Goal: Task Accomplishment & Management: Manage account settings

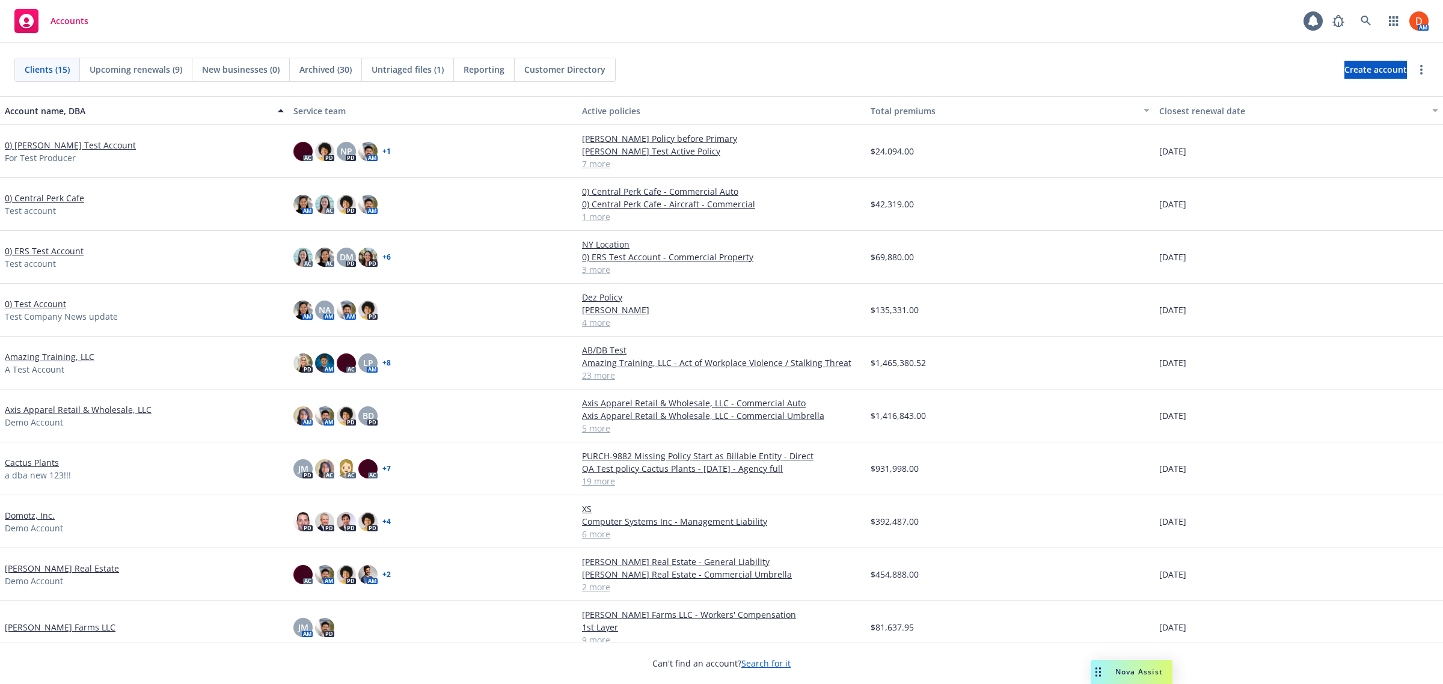
click at [245, 73] on span "New businesses (0)" at bounding box center [241, 69] width 78 height 13
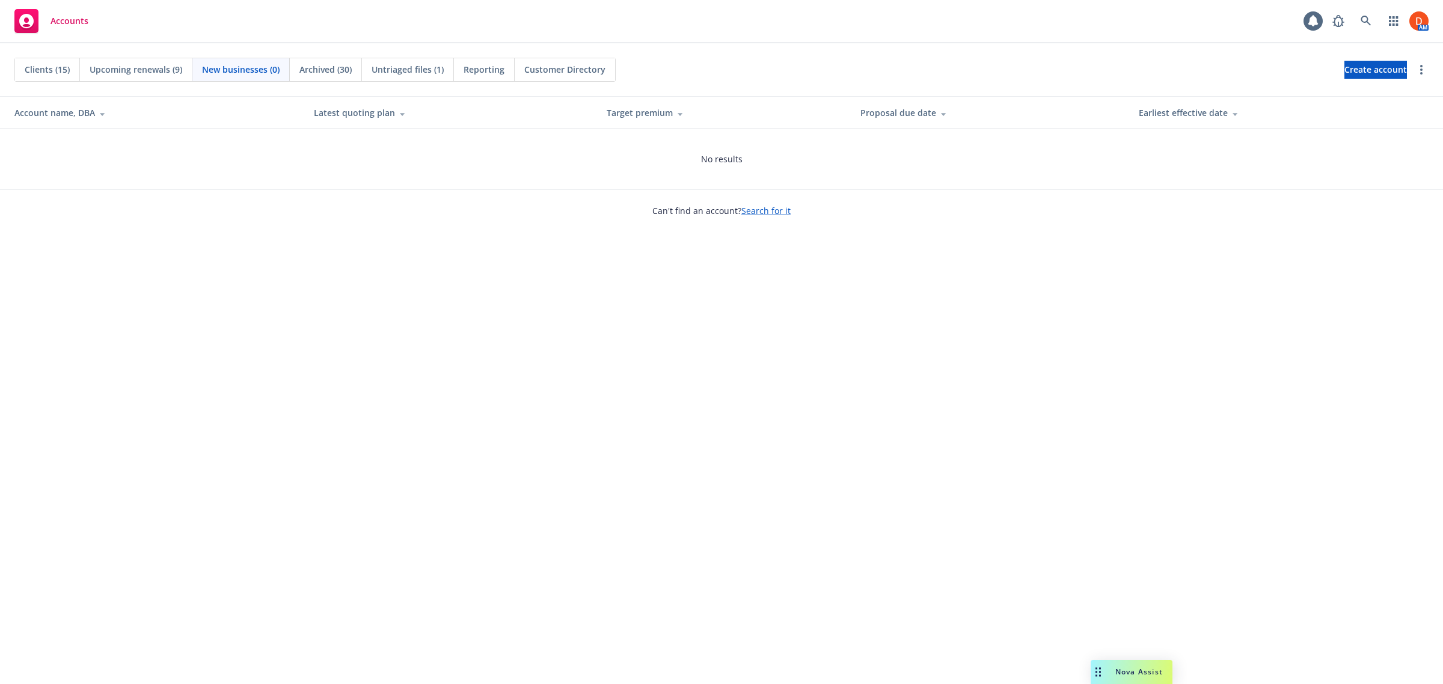
click at [57, 55] on div "Clients (15) Upcoming renewals (9) New businesses (0) Archived (30) Untriaged f…" at bounding box center [721, 69] width 1443 height 53
click at [57, 74] on span "Clients (15)" at bounding box center [47, 69] width 45 height 13
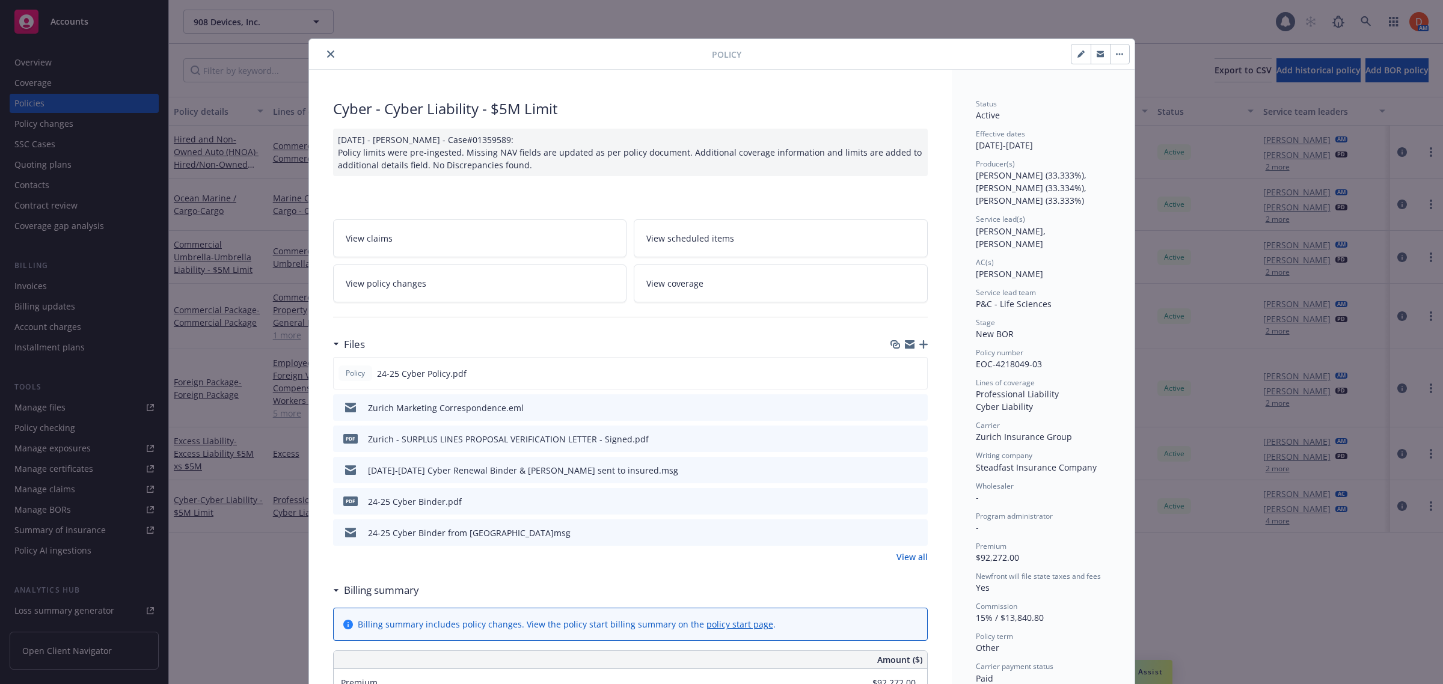
click at [327, 57] on icon "close" at bounding box center [330, 54] width 7 height 7
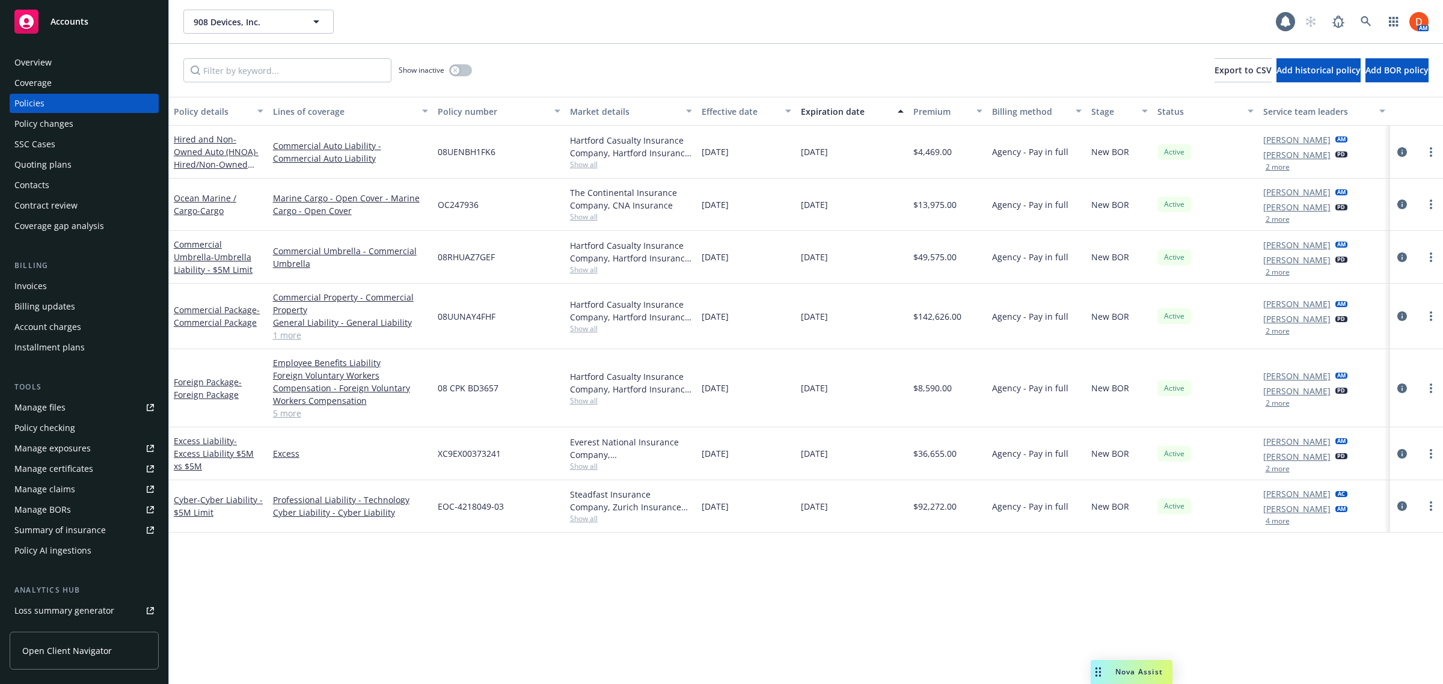
click at [96, 557] on div "Policy AI ingestions" at bounding box center [84, 550] width 140 height 19
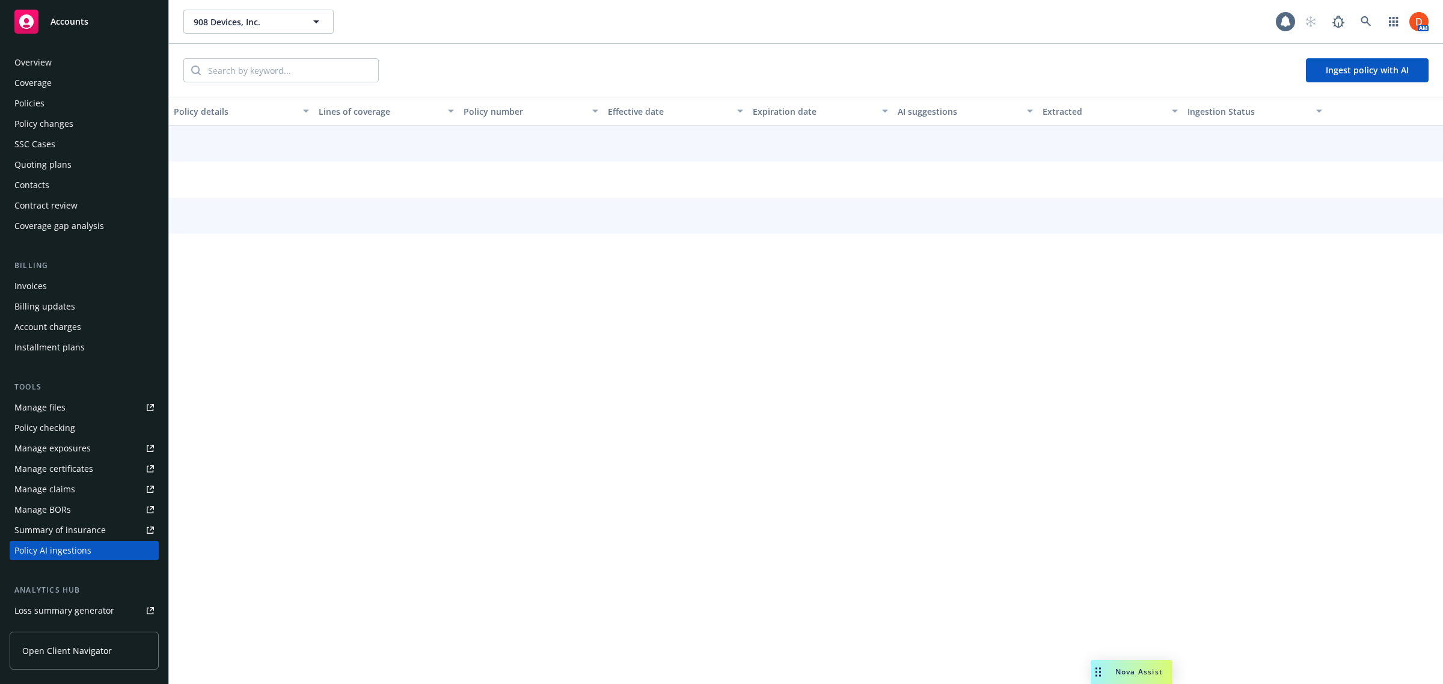
scroll to position [140, 0]
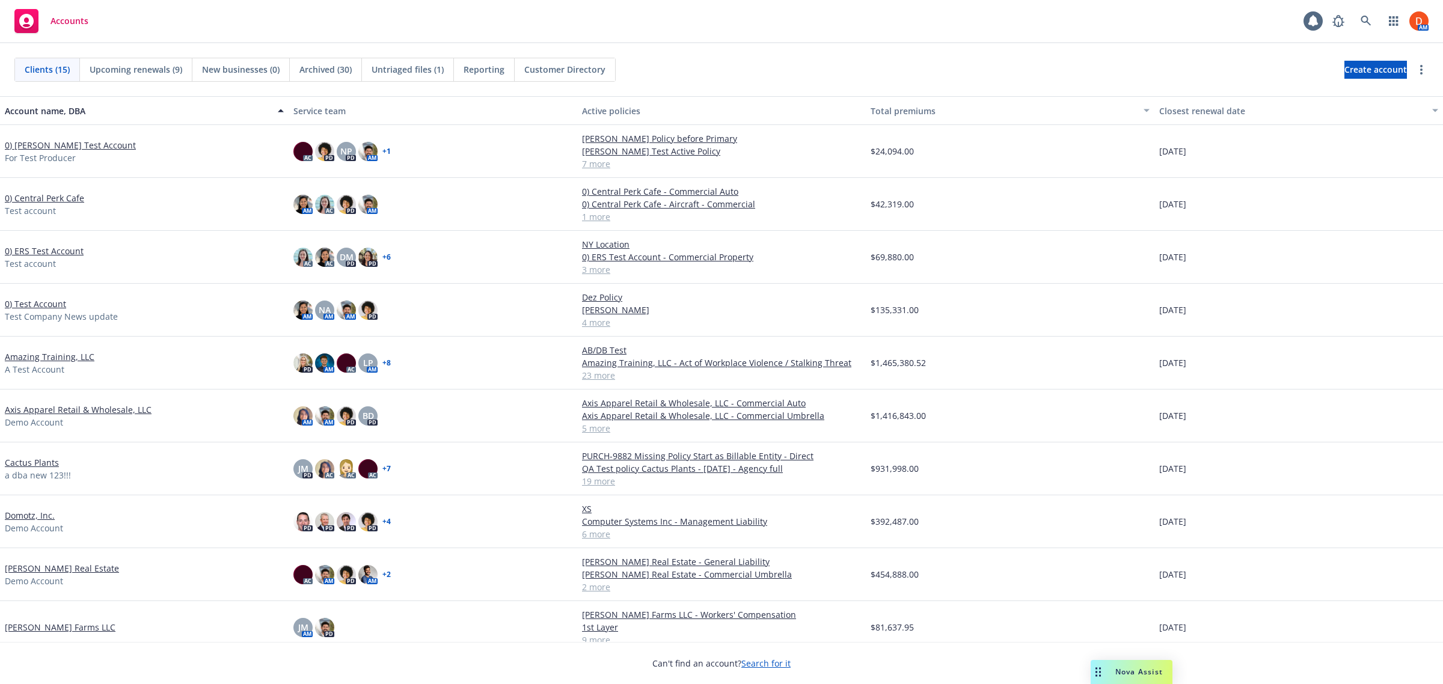
click at [48, 566] on link "[PERSON_NAME] Real Estate" at bounding box center [62, 568] width 114 height 13
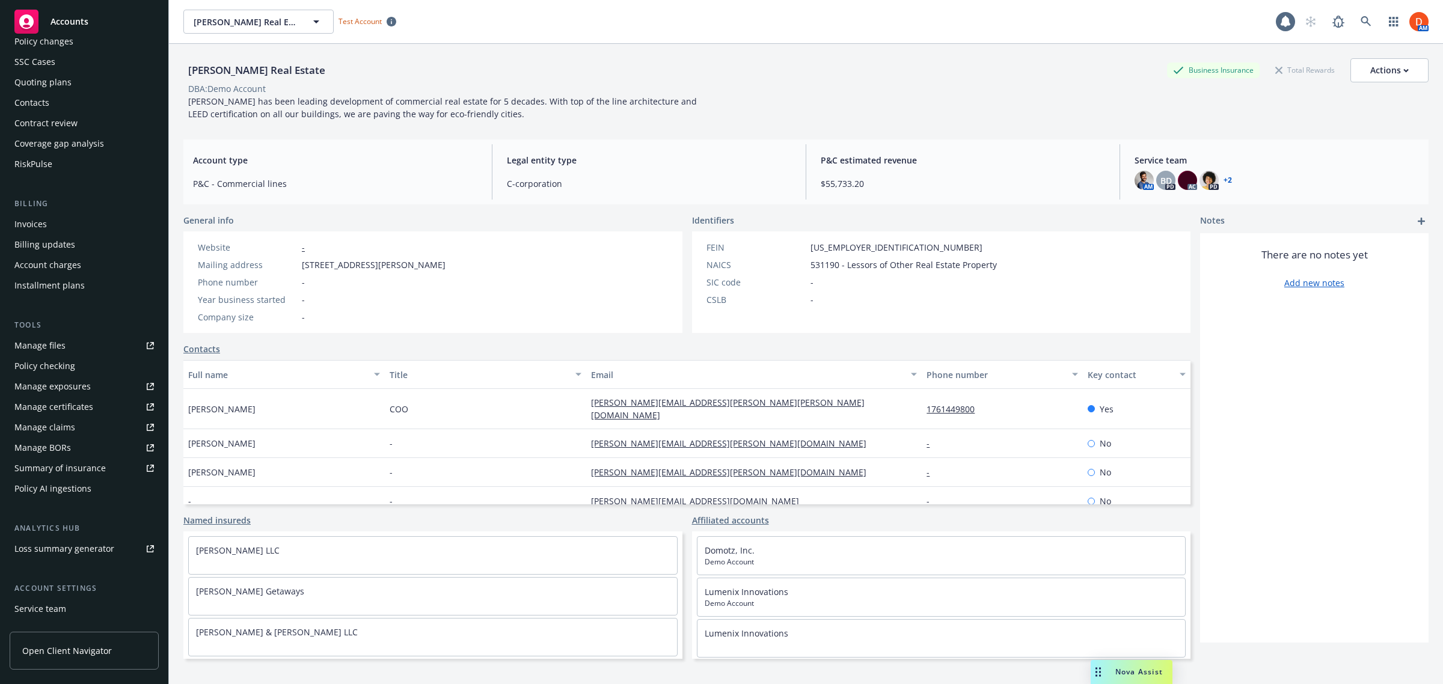
scroll to position [160, 0]
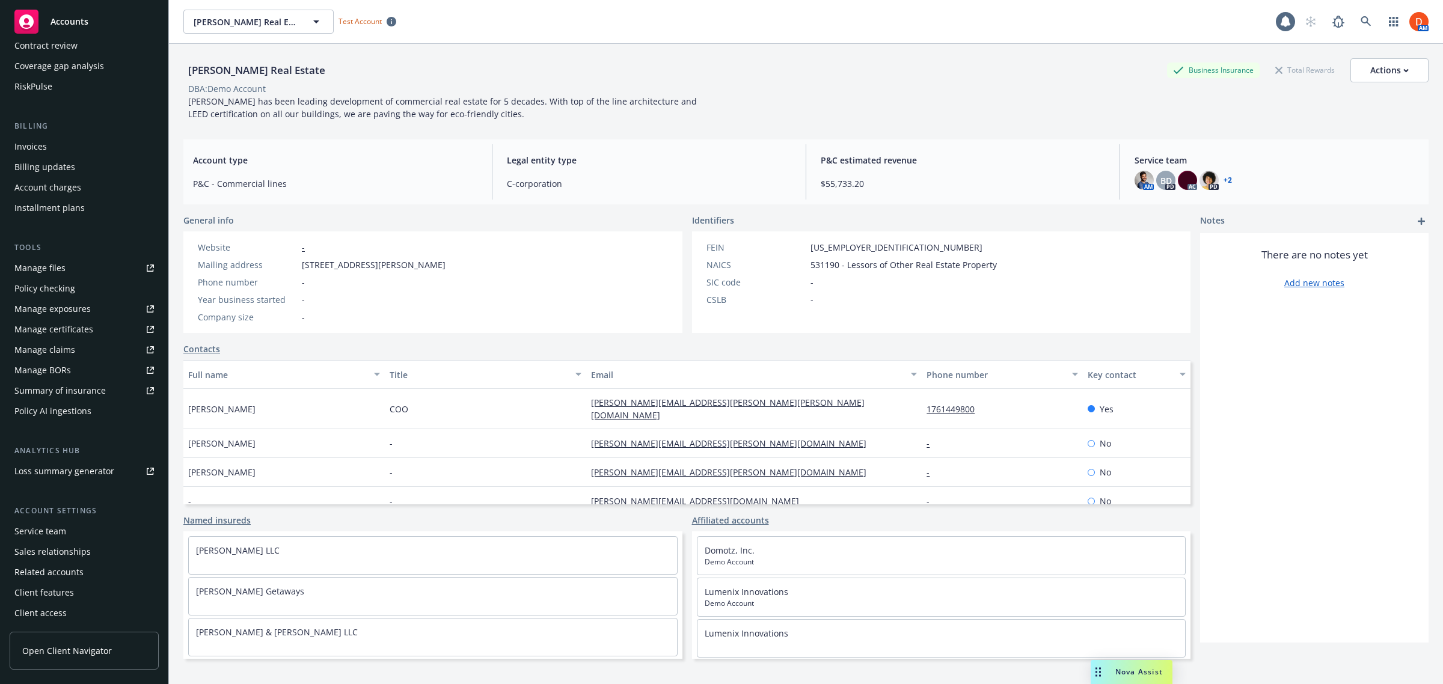
click at [104, 597] on div "Client features" at bounding box center [84, 592] width 140 height 19
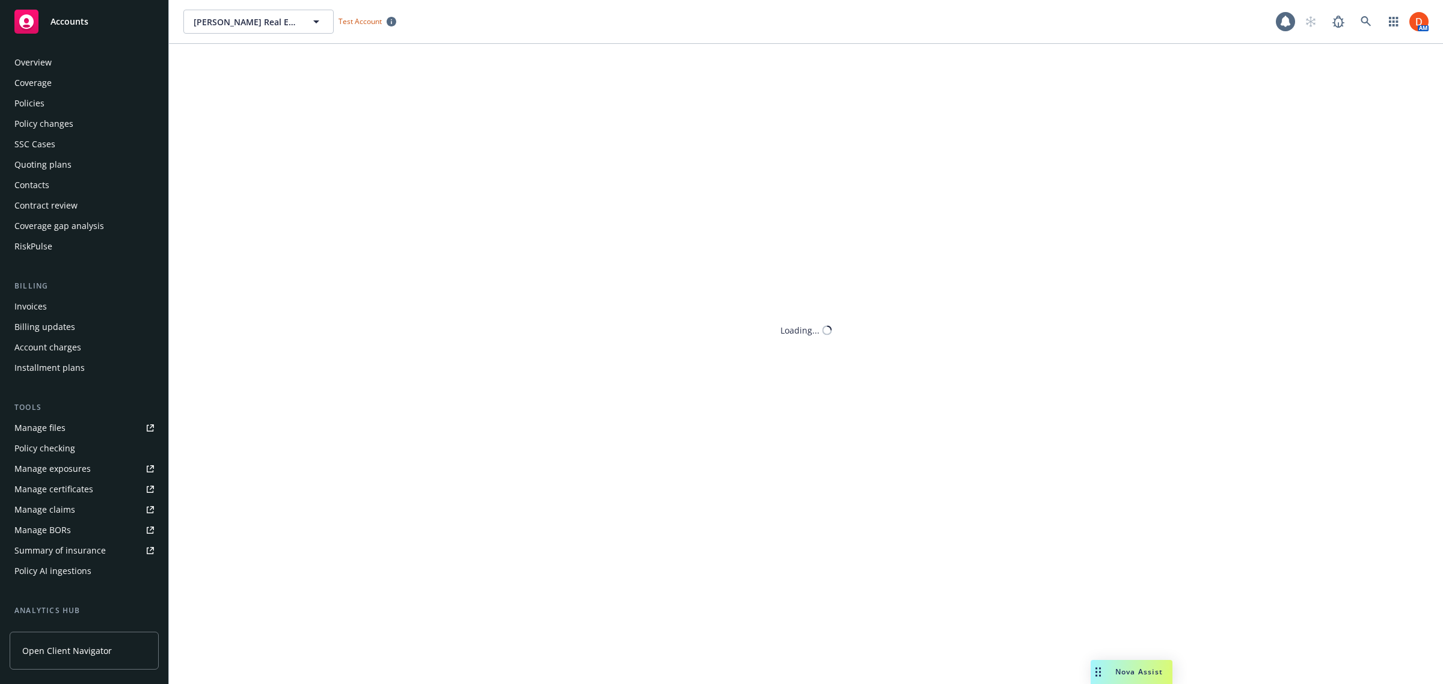
scroll to position [160, 0]
